Goal: Book appointment/travel/reservation

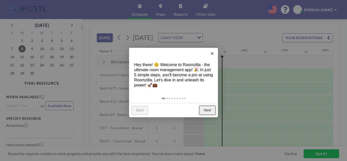
scroll to position [0, 671]
click at [207, 109] on link "Next" at bounding box center [207, 110] width 16 height 9
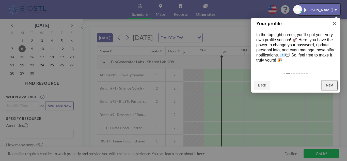
click at [332, 87] on link "Next" at bounding box center [330, 85] width 16 height 9
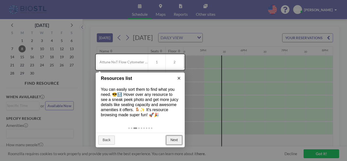
click at [170, 141] on link "Next" at bounding box center [174, 139] width 16 height 9
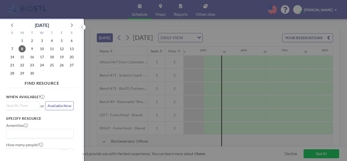
scroll to position [1, 0]
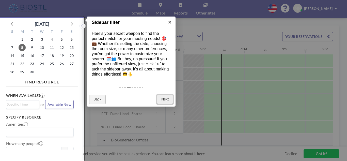
click at [166, 101] on link "Next" at bounding box center [165, 99] width 16 height 9
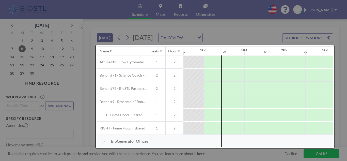
scroll to position [0, 0]
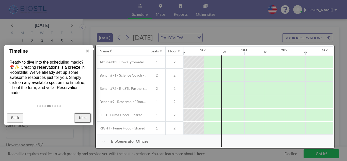
click at [83, 118] on link "Next" at bounding box center [83, 117] width 16 height 9
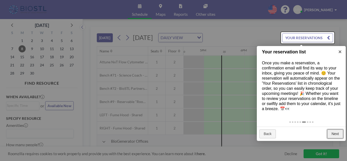
click at [335, 133] on link "Next" at bounding box center [335, 133] width 16 height 9
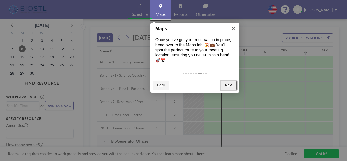
click at [225, 83] on link "Next" at bounding box center [229, 85] width 16 height 9
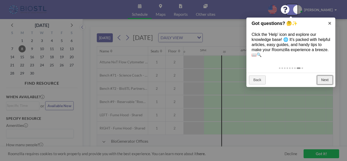
click at [329, 81] on link "Next" at bounding box center [325, 79] width 16 height 9
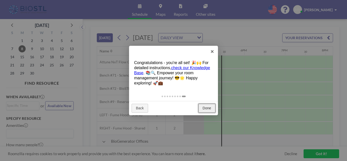
click at [208, 107] on link "Done" at bounding box center [206, 108] width 17 height 9
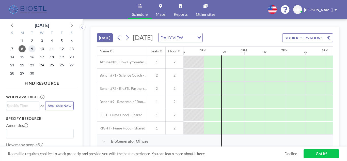
click at [32, 49] on span "9" at bounding box center [31, 48] width 7 height 7
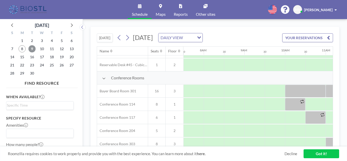
scroll to position [127, 305]
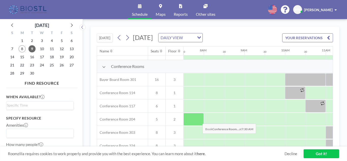
click at [198, 120] on div at bounding box center [193, 119] width 20 height 13
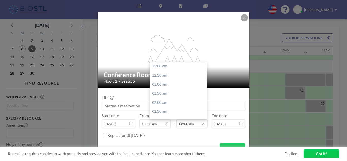
scroll to position [145, 0]
click at [197, 124] on input "08:00 am" at bounding box center [191, 123] width 31 height 9
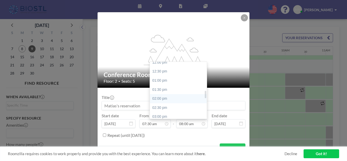
click at [170, 96] on div "02:00 pm" at bounding box center [179, 98] width 59 height 9
type input "02:00 pm"
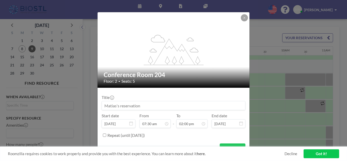
scroll to position [8, 0]
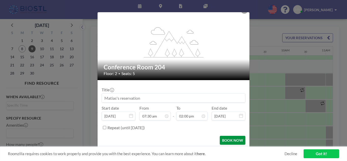
click at [229, 139] on button "BOOK NOW" at bounding box center [233, 140] width 26 height 9
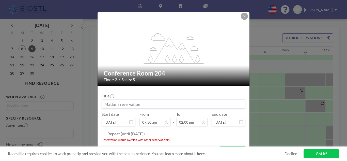
scroll to position [0, 0]
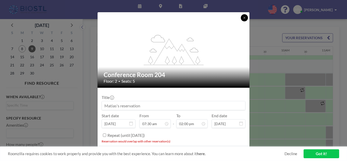
click at [245, 18] on icon at bounding box center [244, 17] width 3 height 3
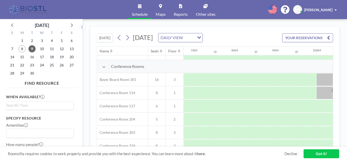
scroll to position [127, 272]
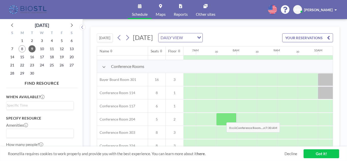
click at [222, 118] on div at bounding box center [226, 119] width 20 height 13
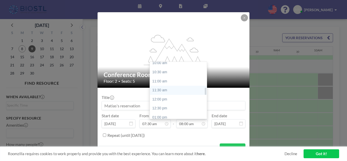
scroll to position [196, 0]
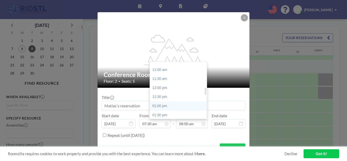
click at [162, 106] on div "01:00 pm" at bounding box center [179, 105] width 59 height 9
type input "01:00 pm"
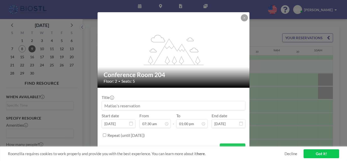
scroll to position [8, 0]
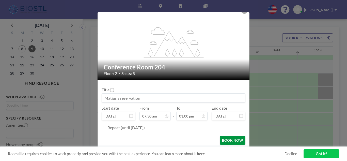
click at [230, 141] on button "BOOK NOW" at bounding box center [233, 140] width 26 height 9
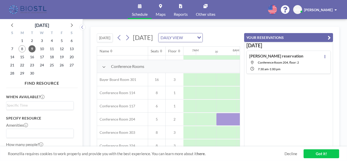
click at [328, 36] on icon "button" at bounding box center [329, 38] width 3 height 6
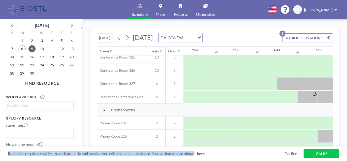
scroll to position [241, 272]
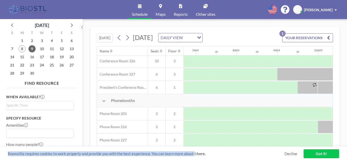
drag, startPoint x: 194, startPoint y: 146, endPoint x: 207, endPoint y: 146, distance: 13.5
click at [207, 146] on div "[DATE] [DATE] DAILY VIEW Loading... YOUR RESERVATIONS 1 Name Seats Floor 12AM 3…" at bounding box center [214, 90] width 249 height 127
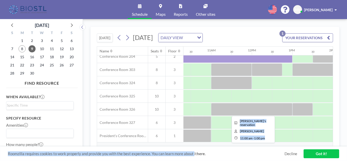
scroll to position [164, 420]
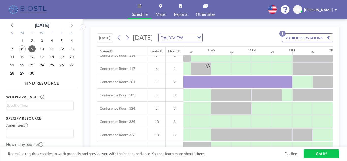
click at [229, 156] on span "Roomzilla requires cookies to work properly and provide you with the best exper…" at bounding box center [146, 153] width 277 height 5
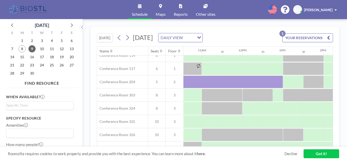
click at [315, 37] on button "YOUR RESERVATIONS 1" at bounding box center [307, 37] width 51 height 9
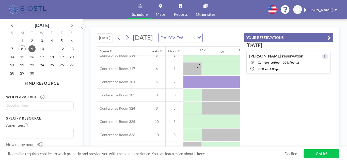
click at [325, 57] on icon at bounding box center [325, 56] width 1 height 3
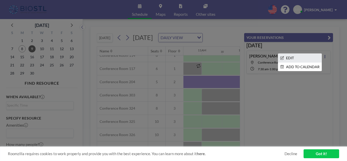
click at [297, 57] on li "EDIT" at bounding box center [299, 58] width 43 height 9
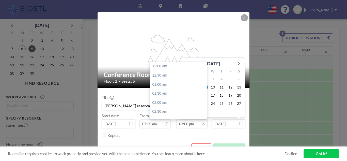
scroll to position [235, 0]
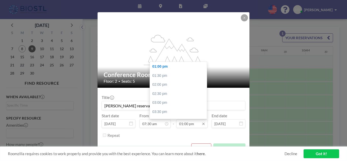
click at [191, 125] on input "01:00 pm" at bounding box center [191, 123] width 31 height 9
click at [166, 75] on div "01:30 pm" at bounding box center [179, 75] width 59 height 9
type input "01:30 pm"
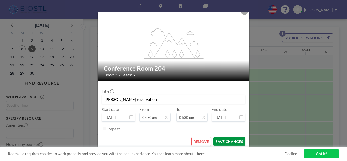
scroll to position [8, 0]
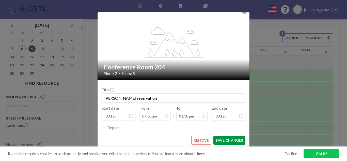
click at [223, 140] on button "SAVE CHANGES" at bounding box center [229, 140] width 32 height 9
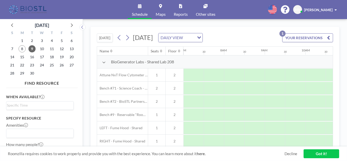
click at [334, 10] on div "[PERSON_NAME]" at bounding box center [320, 9] width 33 height 5
click at [319, 35] on span "Log out" at bounding box center [322, 34] width 12 height 5
